Goal: Communication & Community: Answer question/provide support

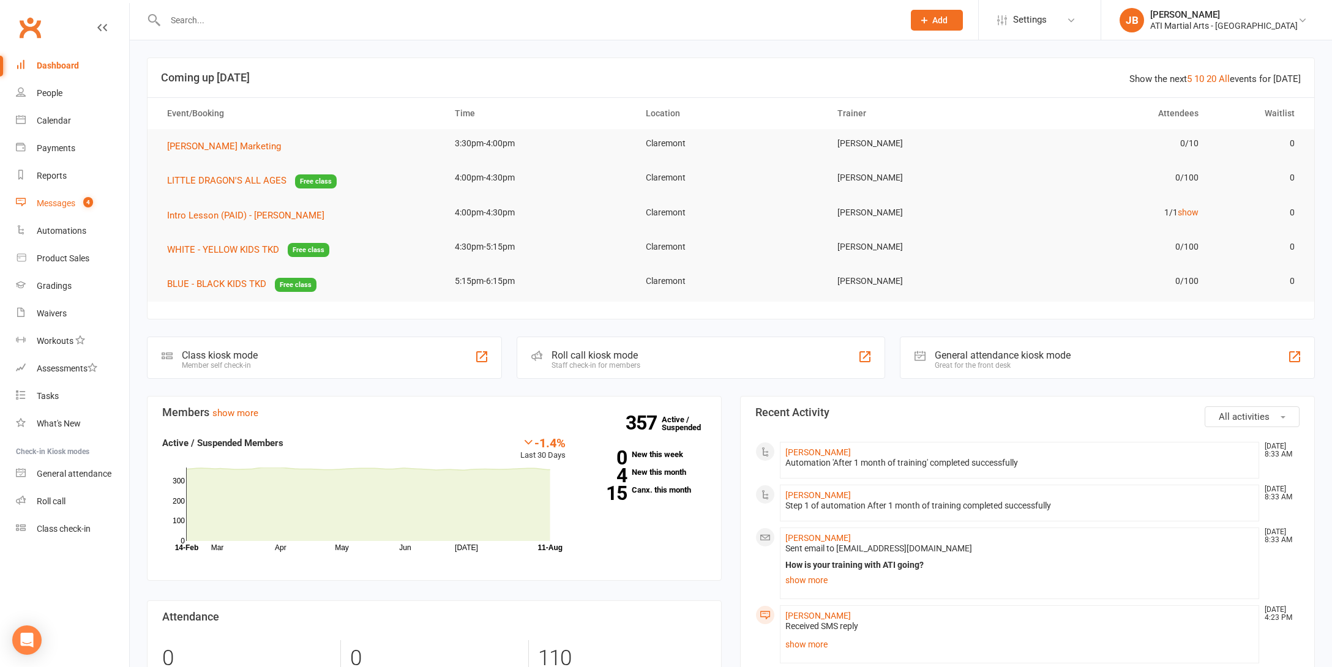
click at [62, 204] on div "Messages" at bounding box center [56, 203] width 39 height 10
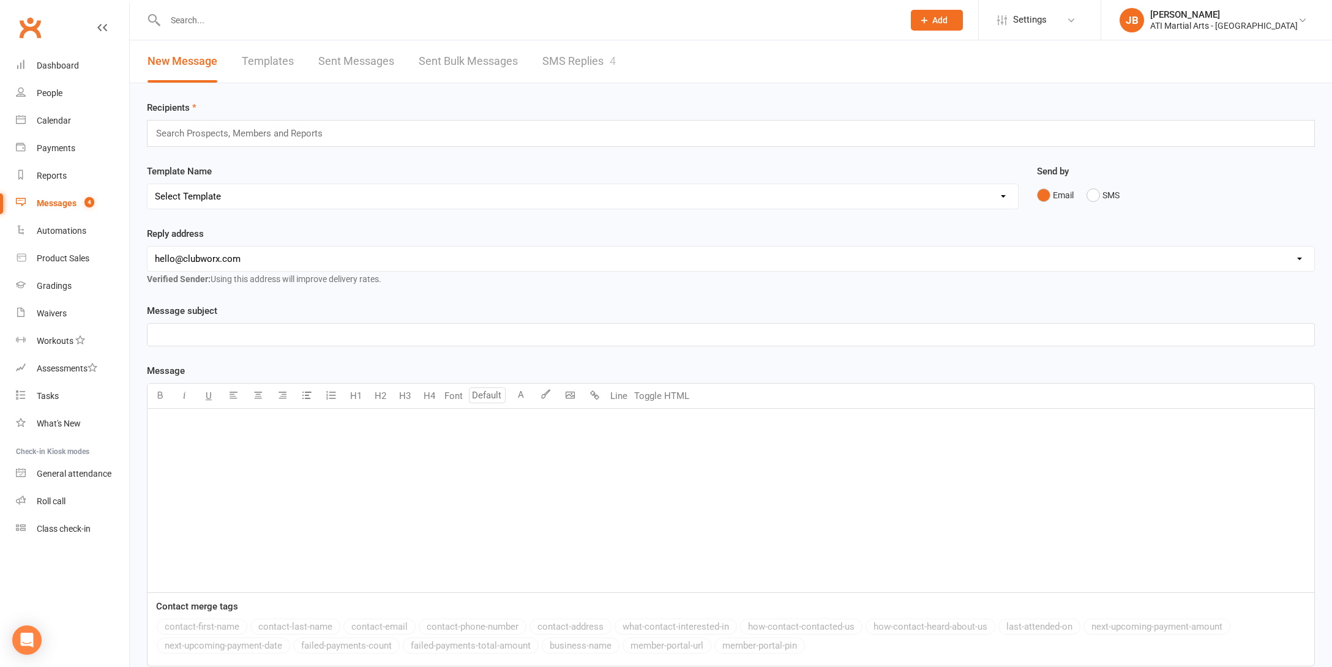
click at [580, 61] on link "SMS Replies 4" at bounding box center [578, 61] width 73 height 42
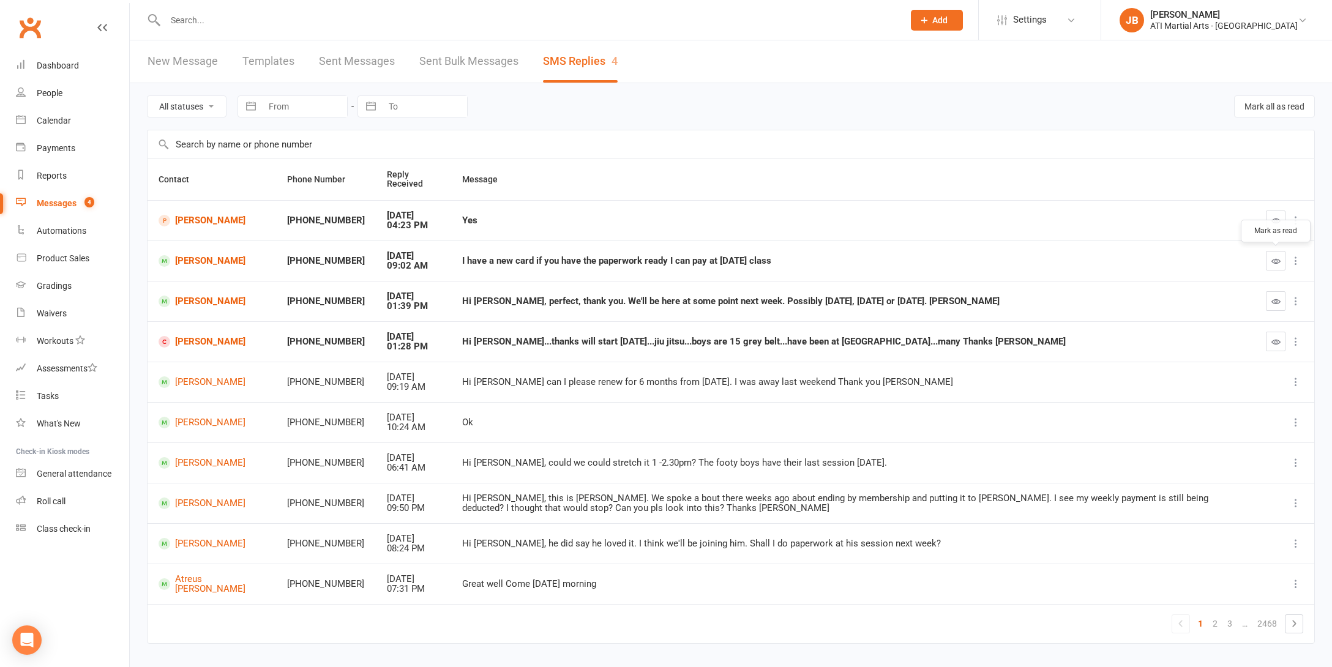
click at [1275, 261] on icon "button" at bounding box center [1275, 260] width 9 height 9
click at [190, 261] on link "[PERSON_NAME]" at bounding box center [212, 261] width 107 height 12
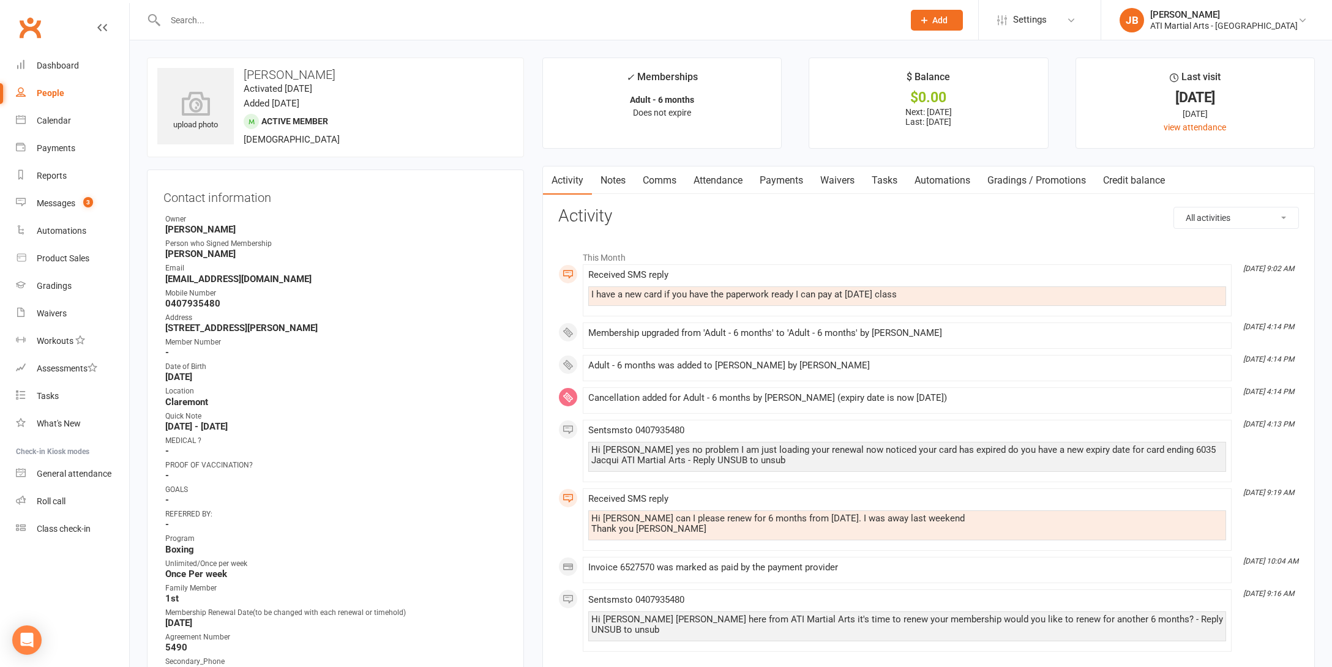
click at [660, 181] on link "Comms" at bounding box center [659, 180] width 51 height 28
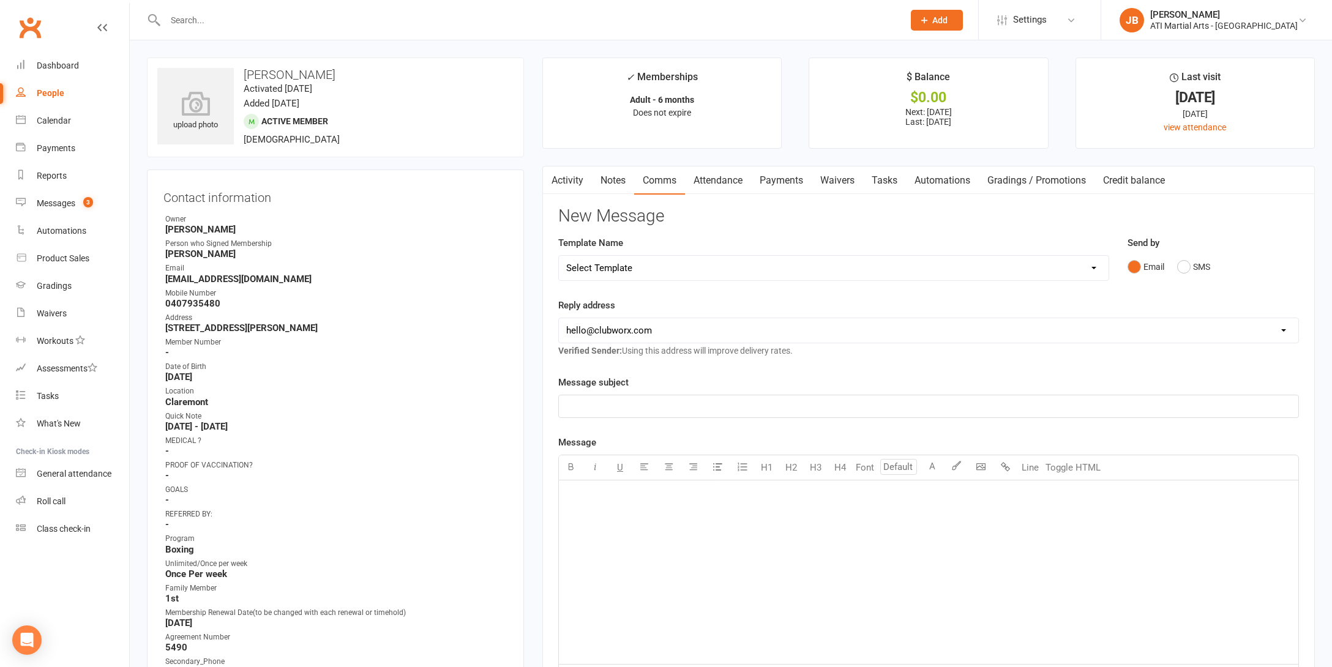
drag, startPoint x: 1184, startPoint y: 268, endPoint x: 1047, endPoint y: 294, distance: 139.6
click at [1184, 268] on button "SMS" at bounding box center [1193, 266] width 33 height 23
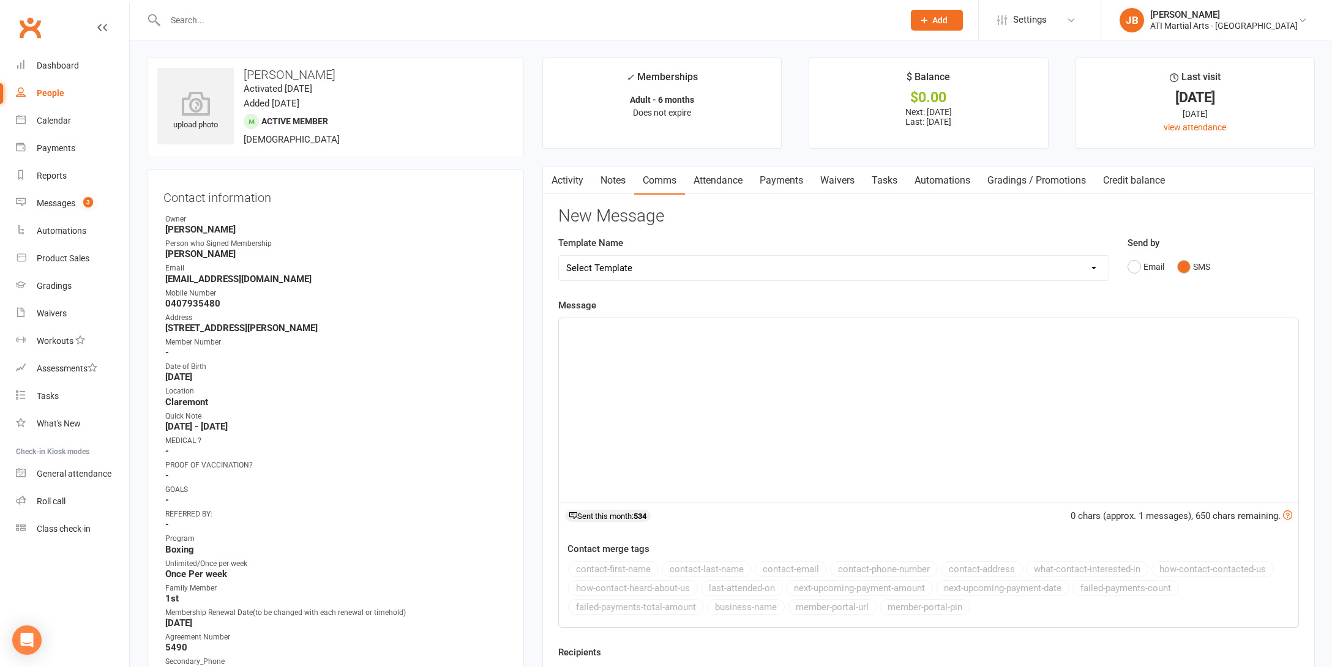
click at [646, 345] on div "﻿" at bounding box center [928, 410] width 739 height 184
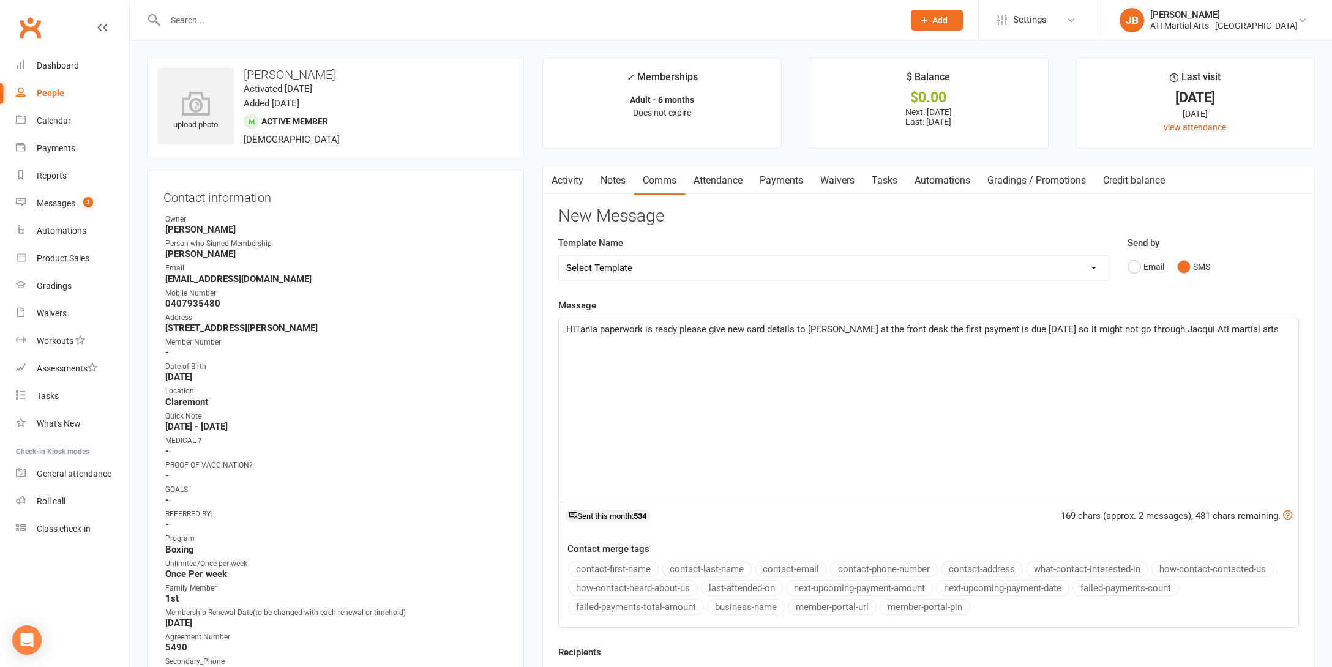
drag, startPoint x: 649, startPoint y: 343, endPoint x: 577, endPoint y: 325, distance: 73.9
click at [577, 326] on span "HiTania paperwork is ready please give new card details to [PERSON_NAME] at the…" at bounding box center [922, 329] width 713 height 11
click at [1265, 325] on p "Hi [PERSON_NAME] paperwork is ready please give new card details to [PERSON_NAM…" at bounding box center [928, 336] width 725 height 29
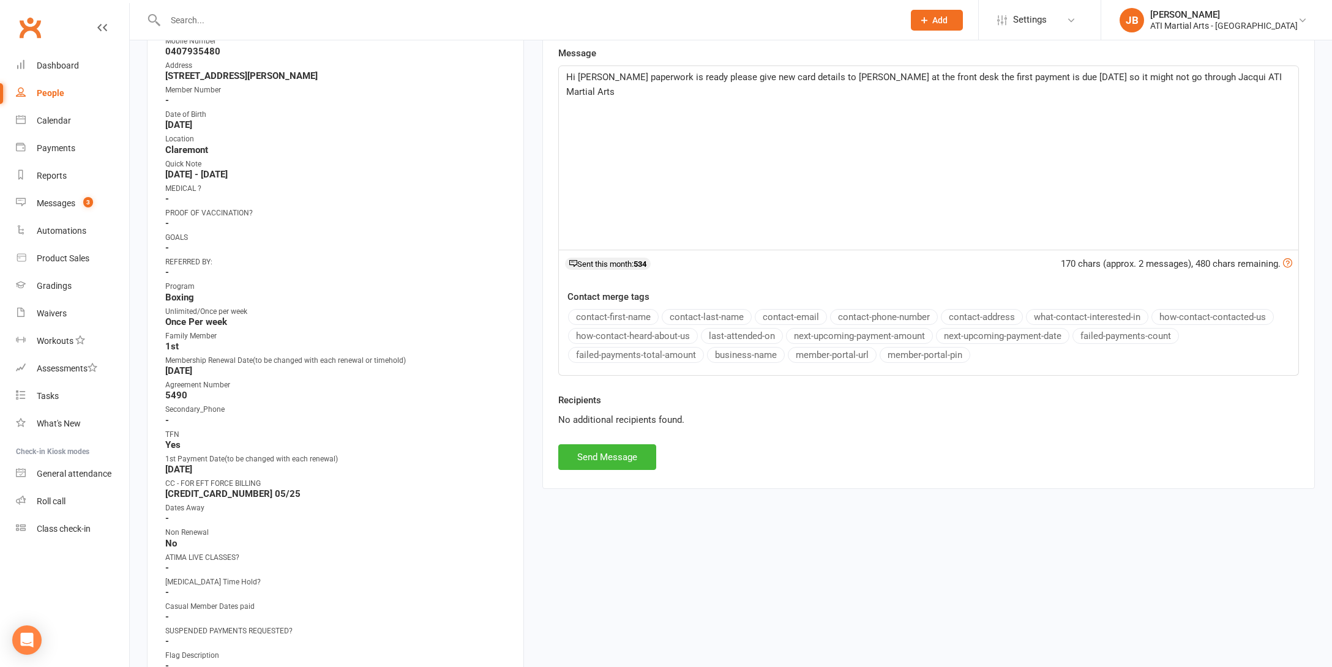
scroll to position [277, 0]
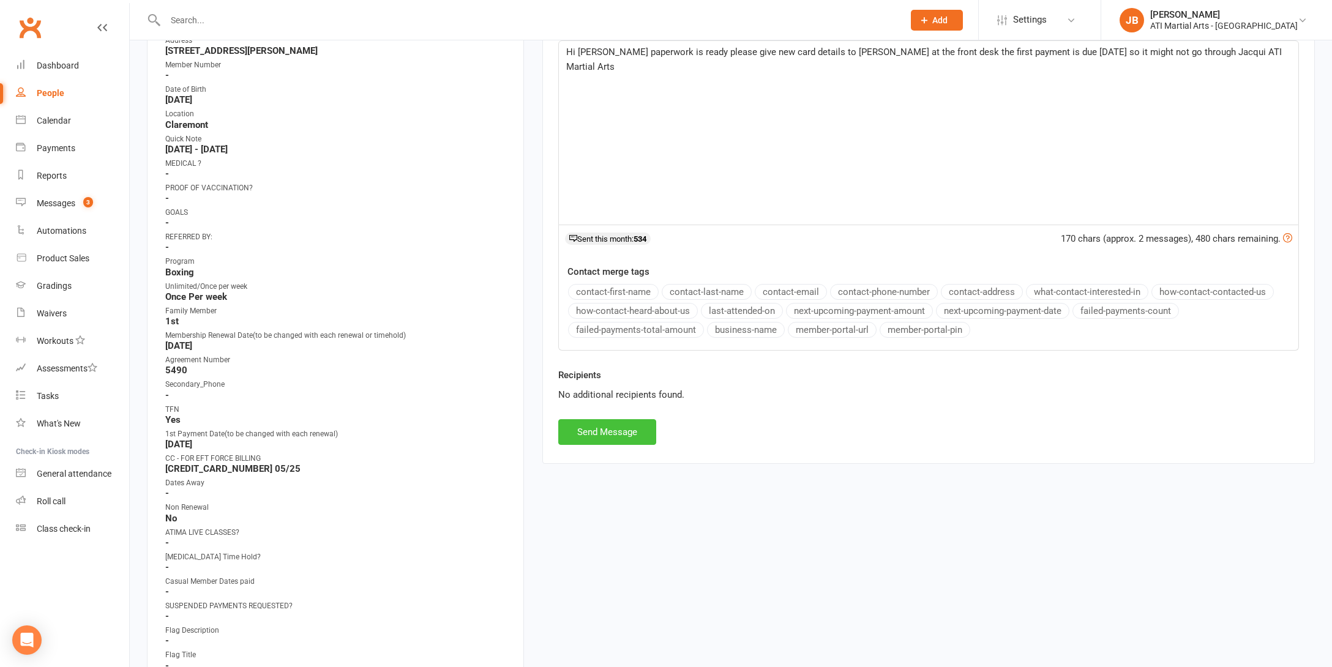
click at [596, 432] on button "Send Message" at bounding box center [607, 432] width 98 height 26
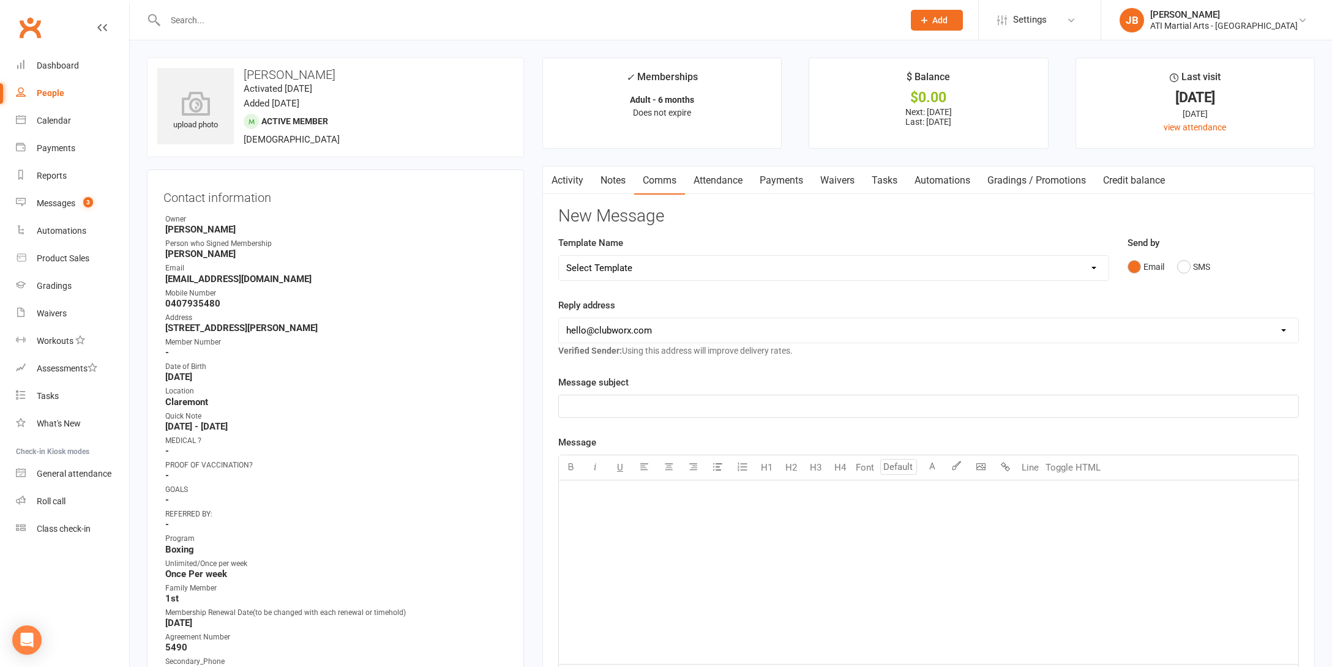
scroll to position [0, 0]
click at [47, 204] on div "Messages" at bounding box center [56, 203] width 39 height 10
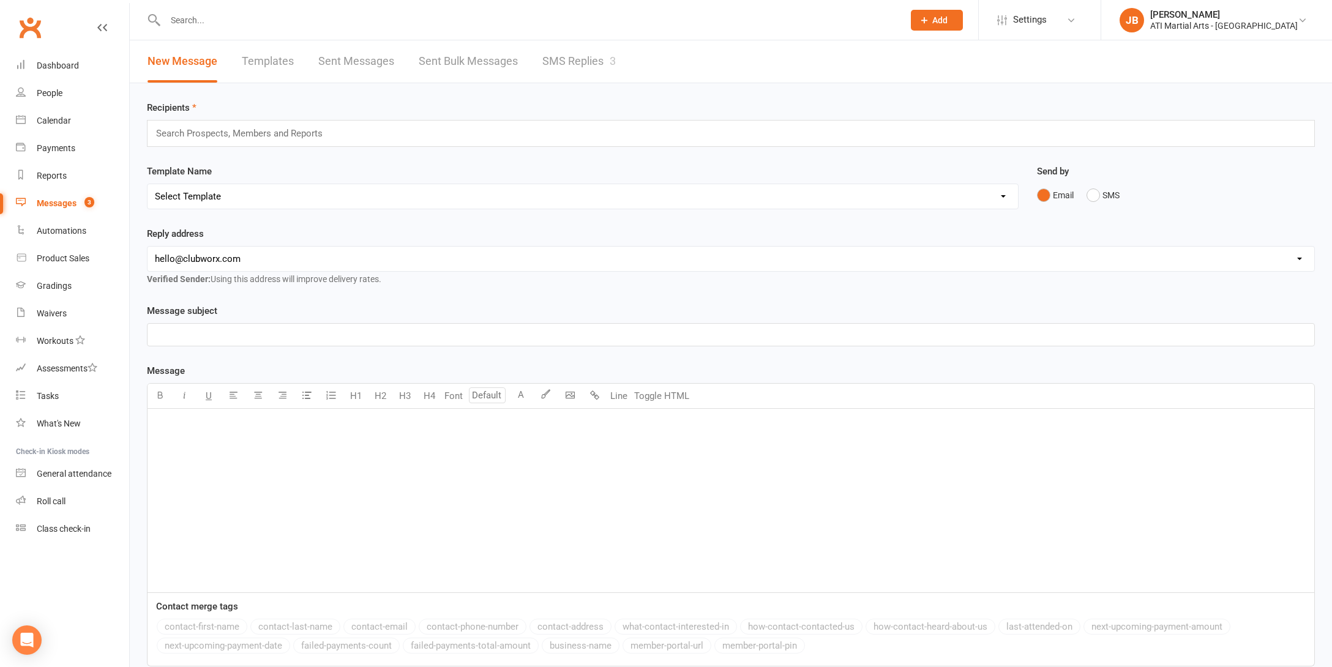
click at [547, 57] on link "SMS Replies 3" at bounding box center [578, 61] width 73 height 42
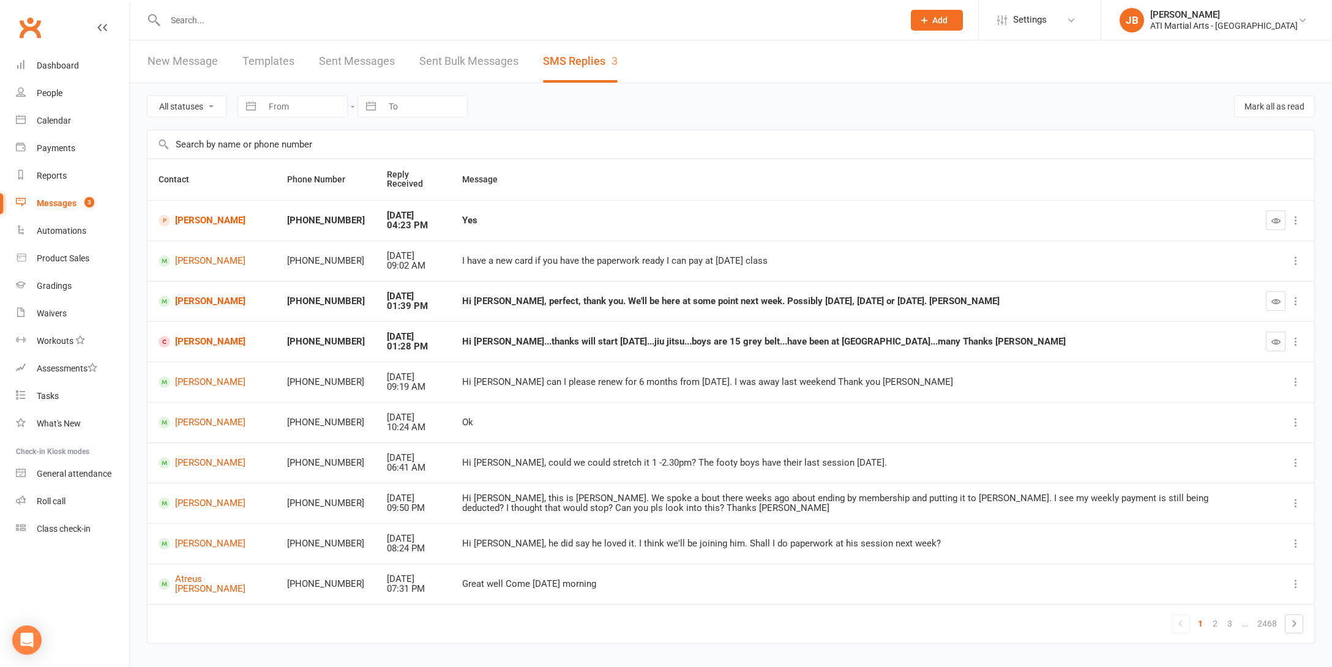
click at [32, 31] on link "Clubworx" at bounding box center [30, 27] width 31 height 31
